Goal: Communication & Community: Answer question/provide support

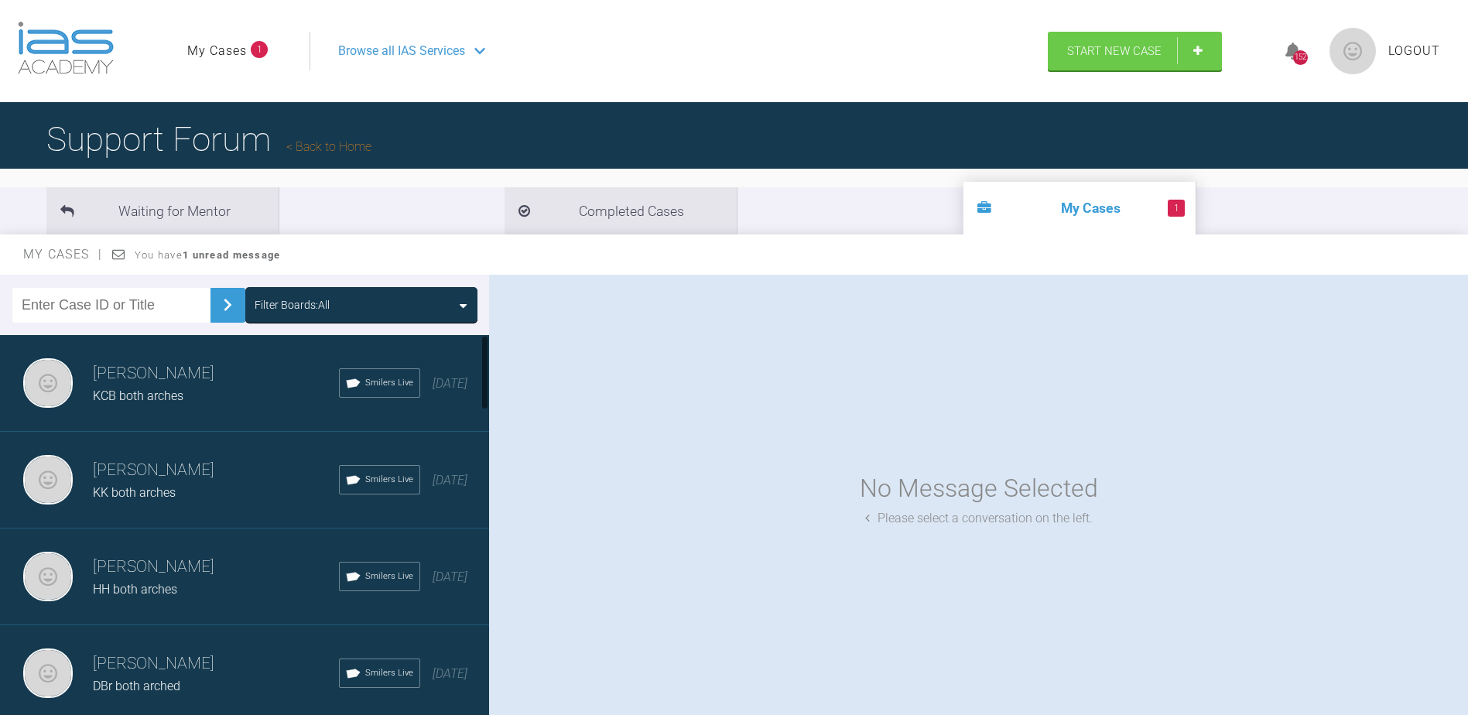
click at [963, 204] on li "1 My Cases" at bounding box center [1079, 208] width 232 height 53
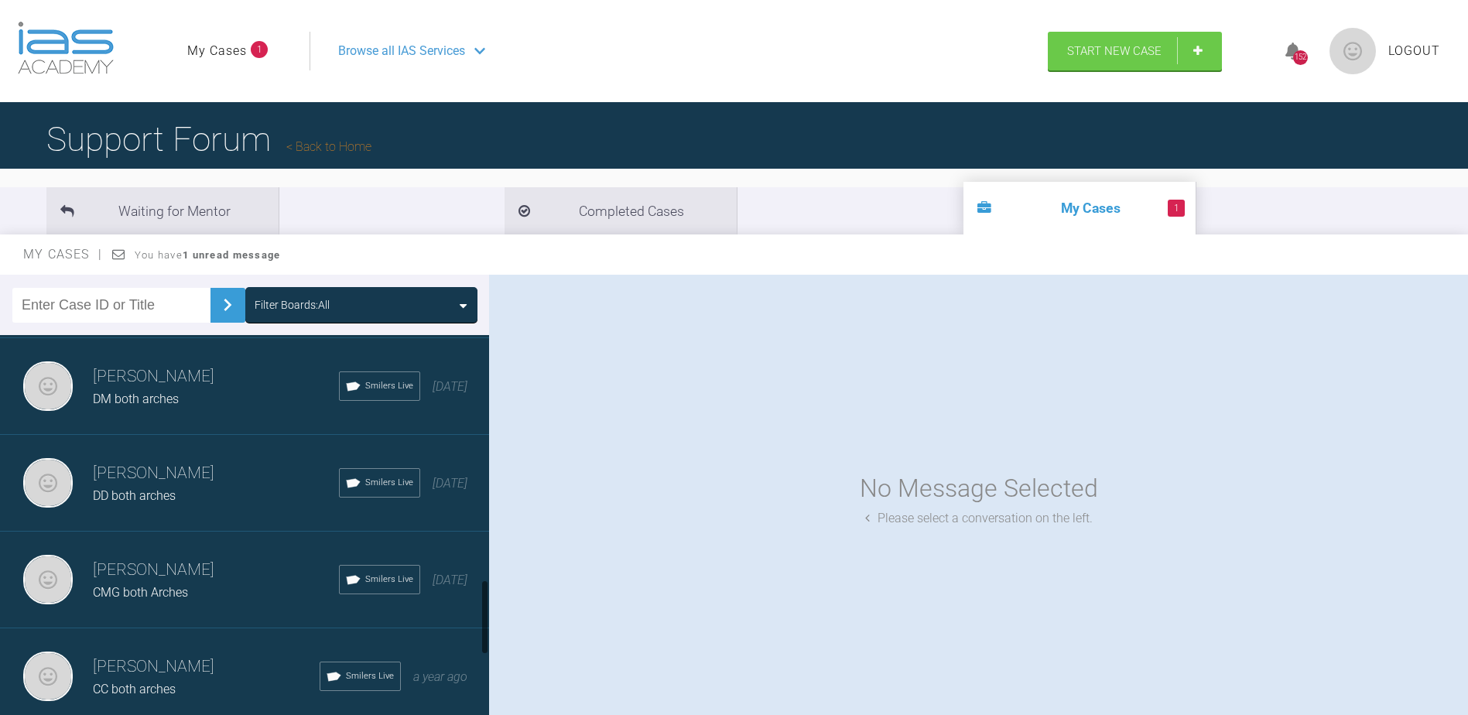
scroll to position [1470, 0]
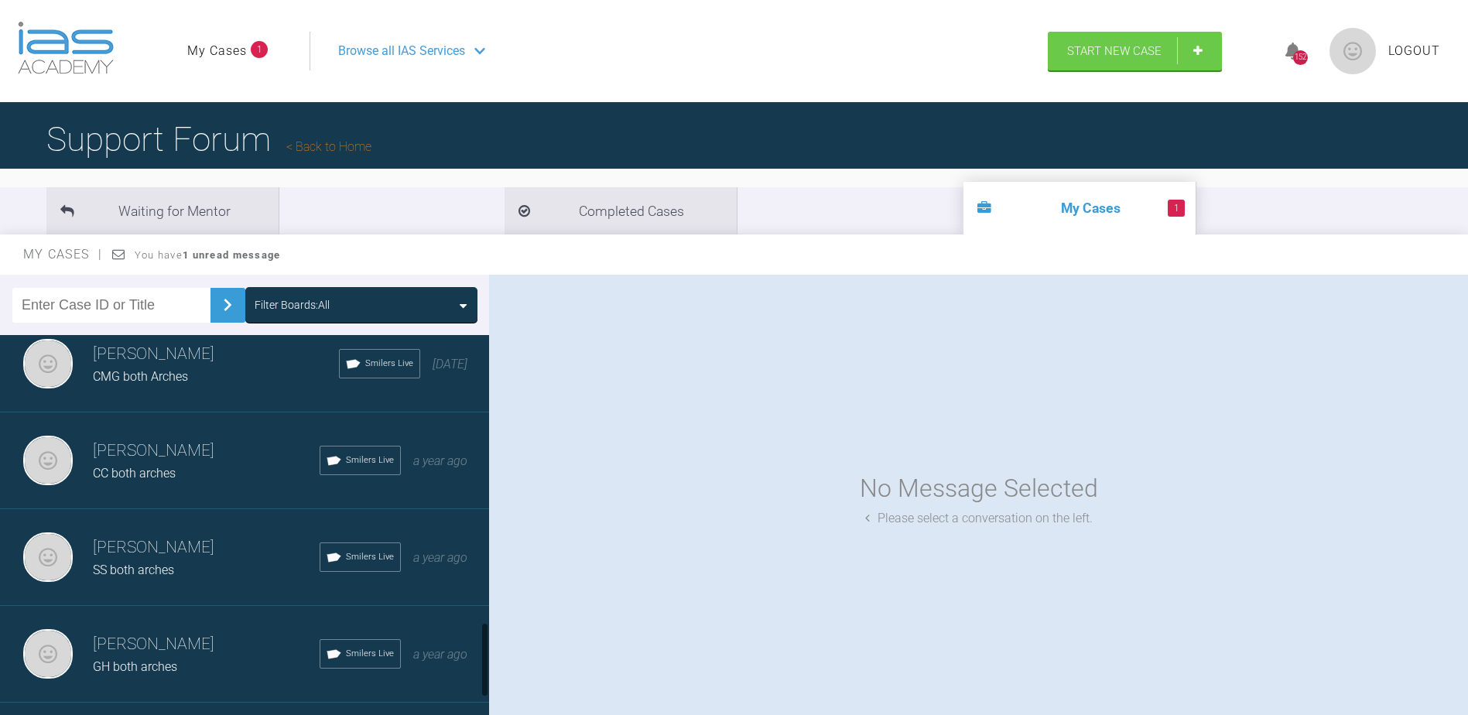
click at [180, 647] on h3 "[PERSON_NAME]" at bounding box center [206, 644] width 227 height 26
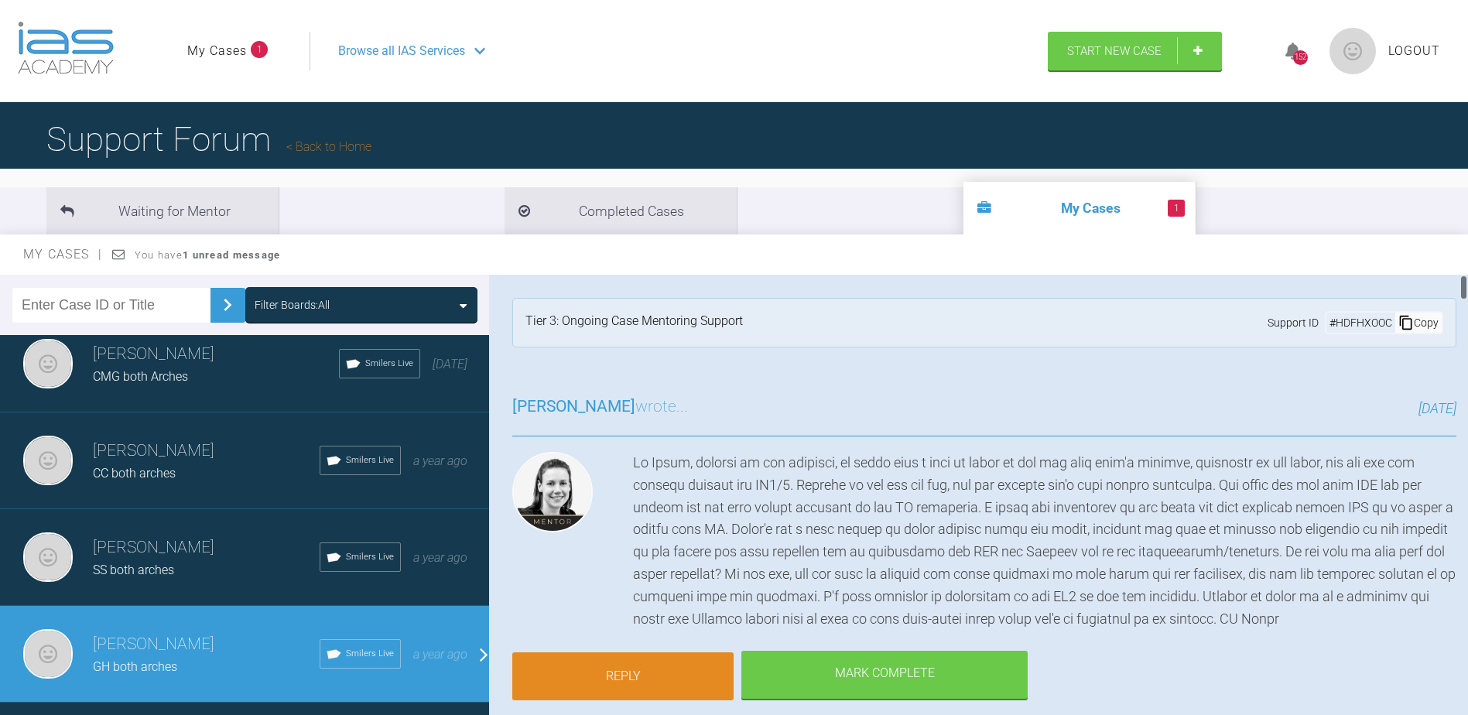
click at [620, 669] on link "Reply" at bounding box center [622, 676] width 221 height 48
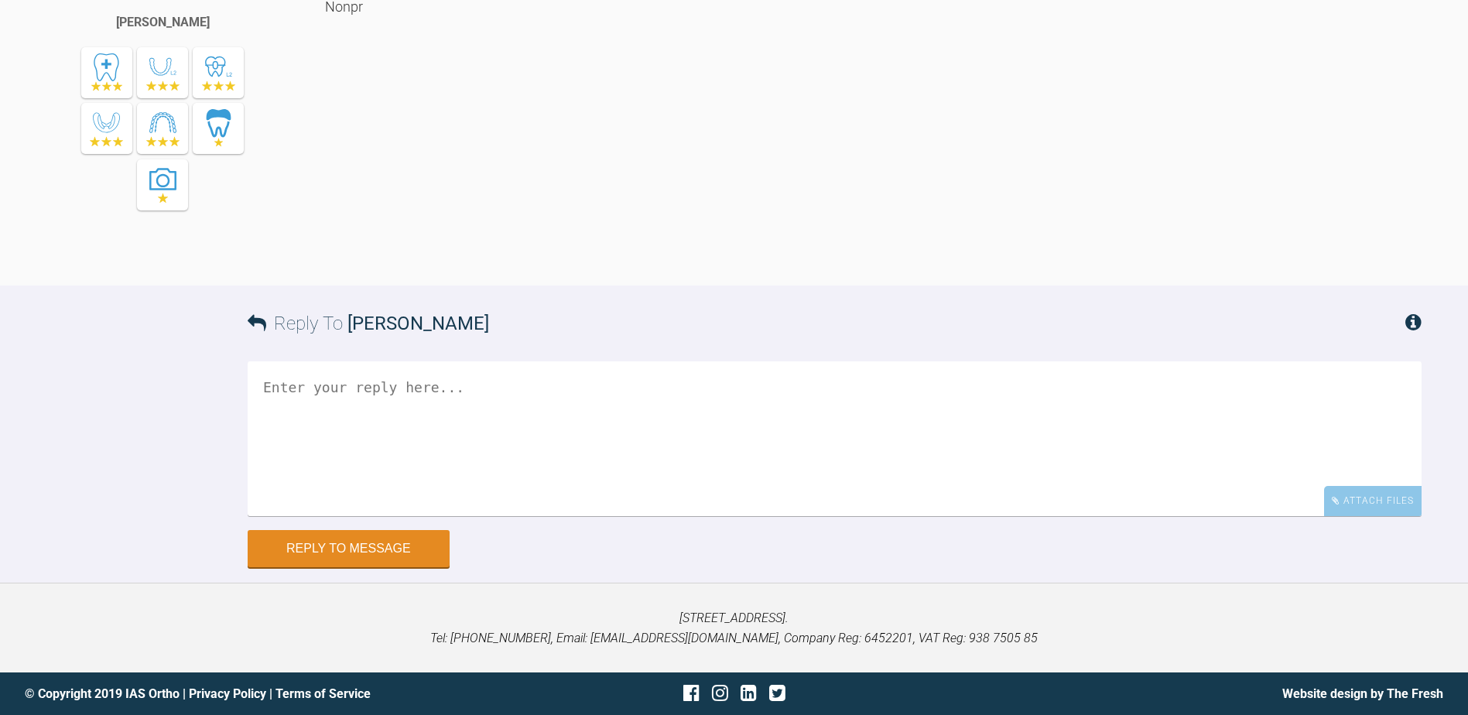
scroll to position [13071, 0]
click at [371, 422] on textarea at bounding box center [835, 438] width 1174 height 155
paste textarea "[URL][DOMAIN_NAME]"
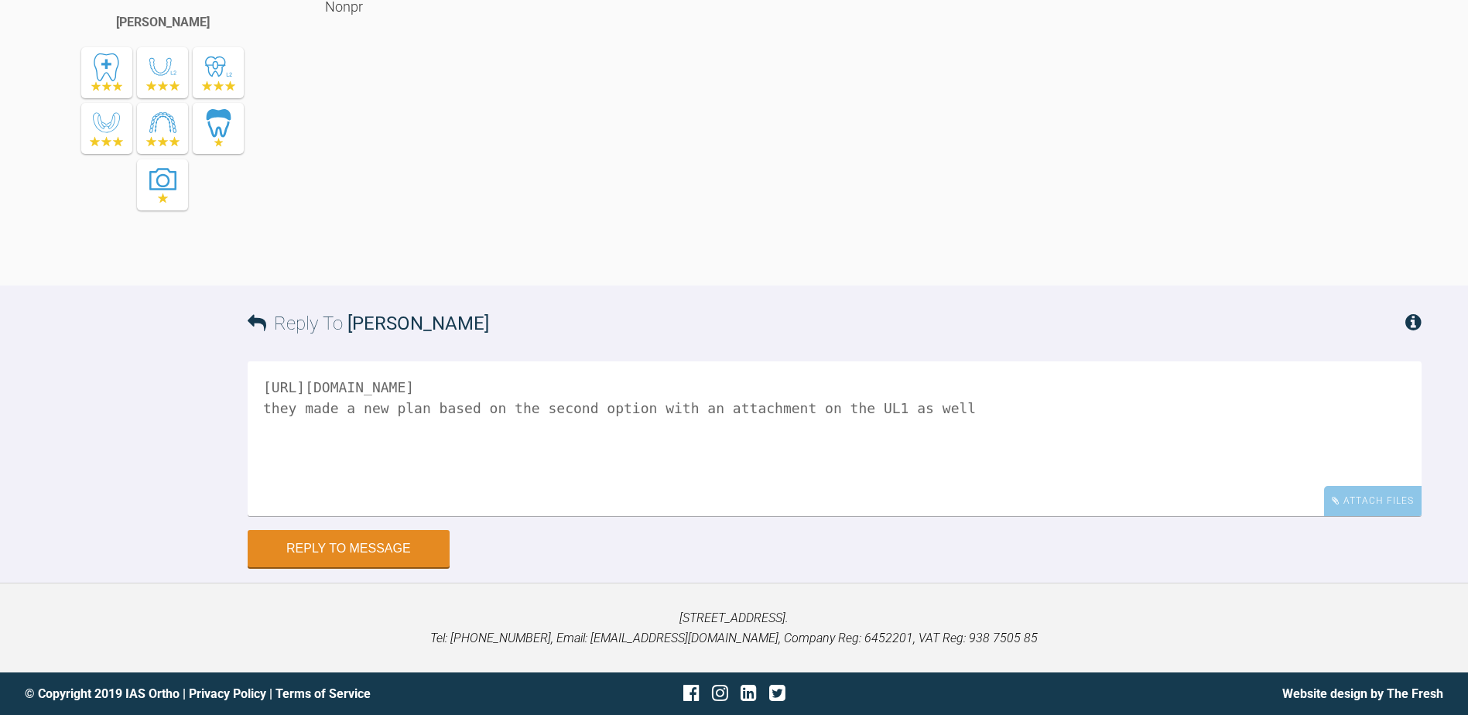
type textarea "[URL][DOMAIN_NAME] they made a new plan based on the second option with an atta…"
